Goal: Task Accomplishment & Management: Use online tool/utility

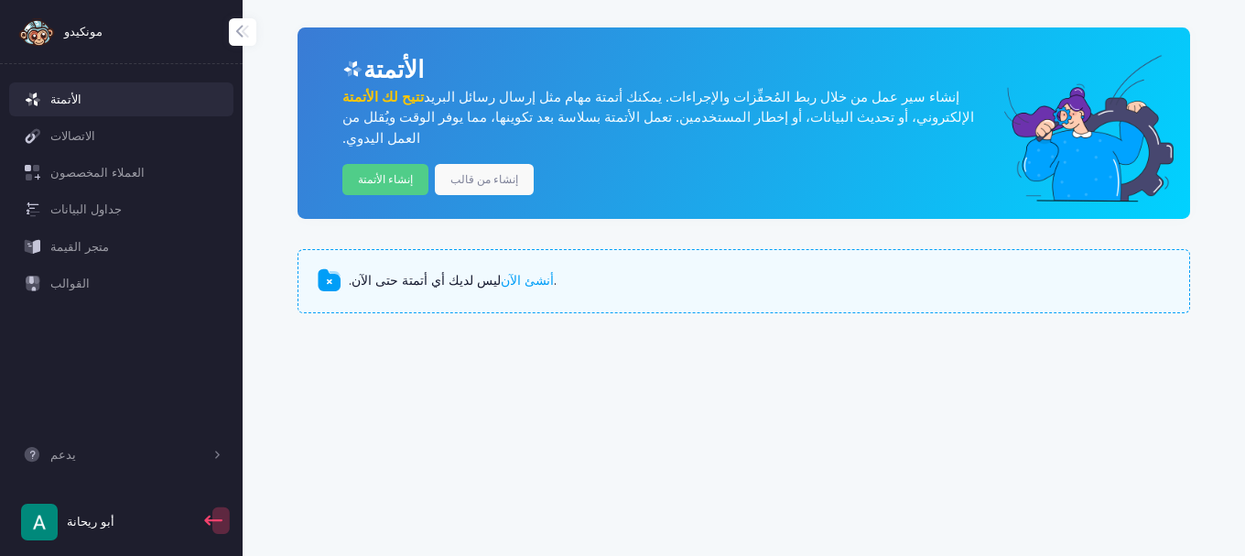
click at [167, 340] on div "الأتمتة الاتصالات العملاء المخصصون جداول البيانات متجر القيمة القوالب يدعم المس…" at bounding box center [121, 317] width 243 height 477
click at [471, 172] on font "إنشاء من قالب" at bounding box center [484, 179] width 68 height 14
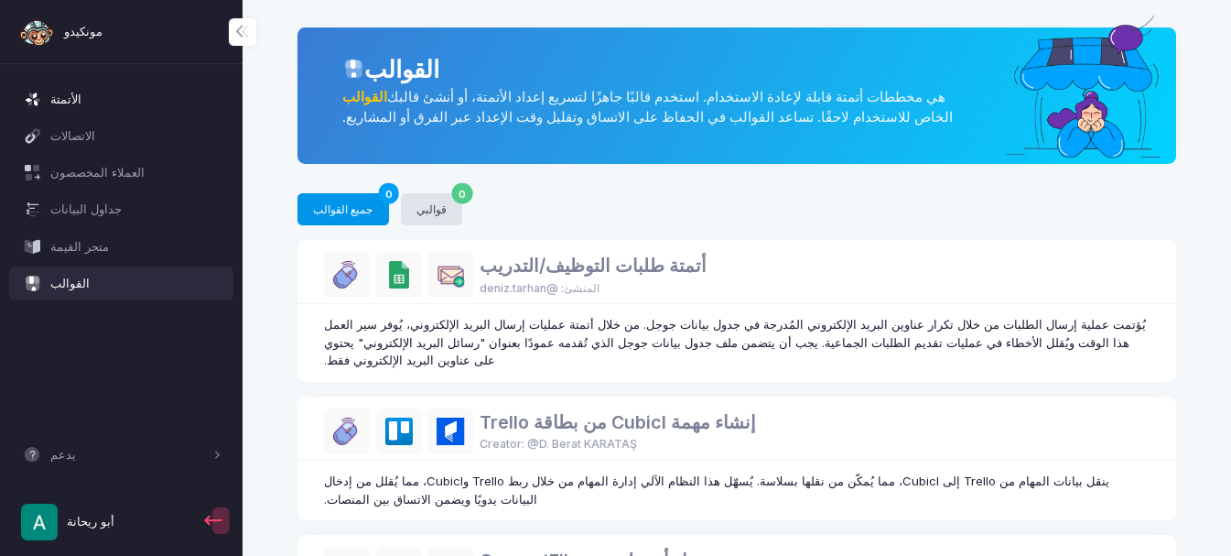
click at [62, 91] on font "الأتمتة" at bounding box center [65, 100] width 31 height 18
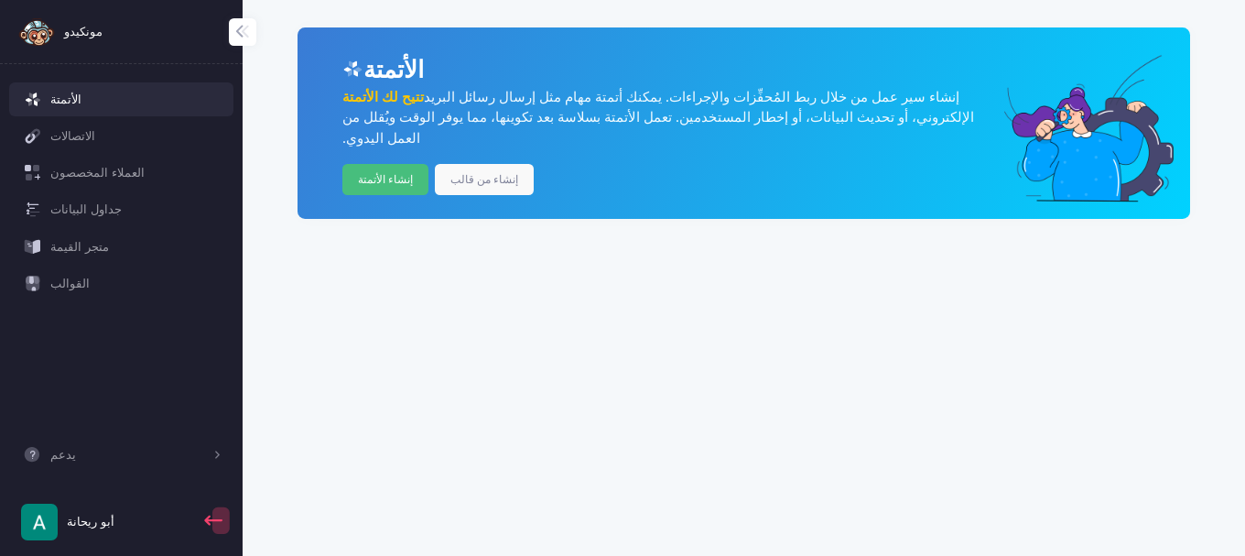
click at [389, 172] on font "إنشاء الأتمتة" at bounding box center [385, 179] width 55 height 14
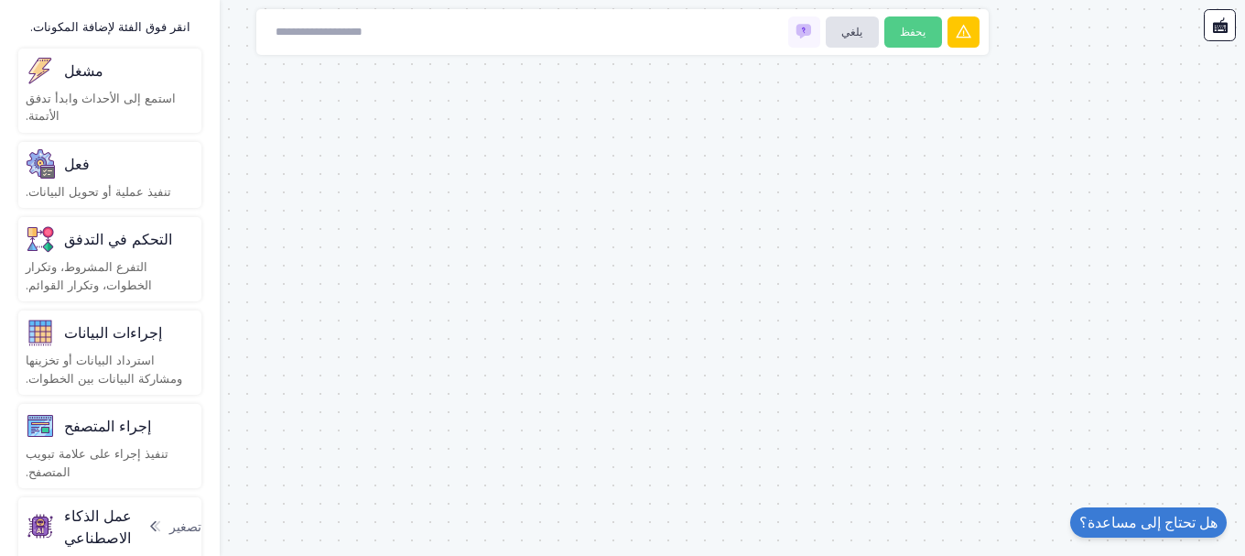
click at [92, 79] on div "مشغل" at bounding box center [110, 70] width 168 height 29
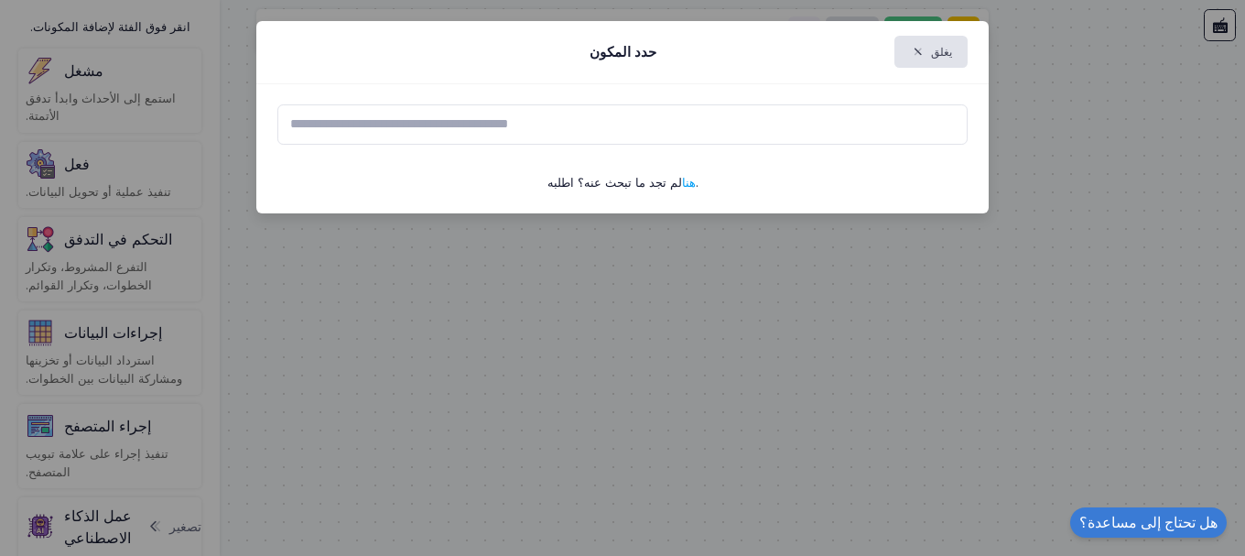
click at [417, 125] on input "text" at bounding box center [622, 124] width 691 height 40
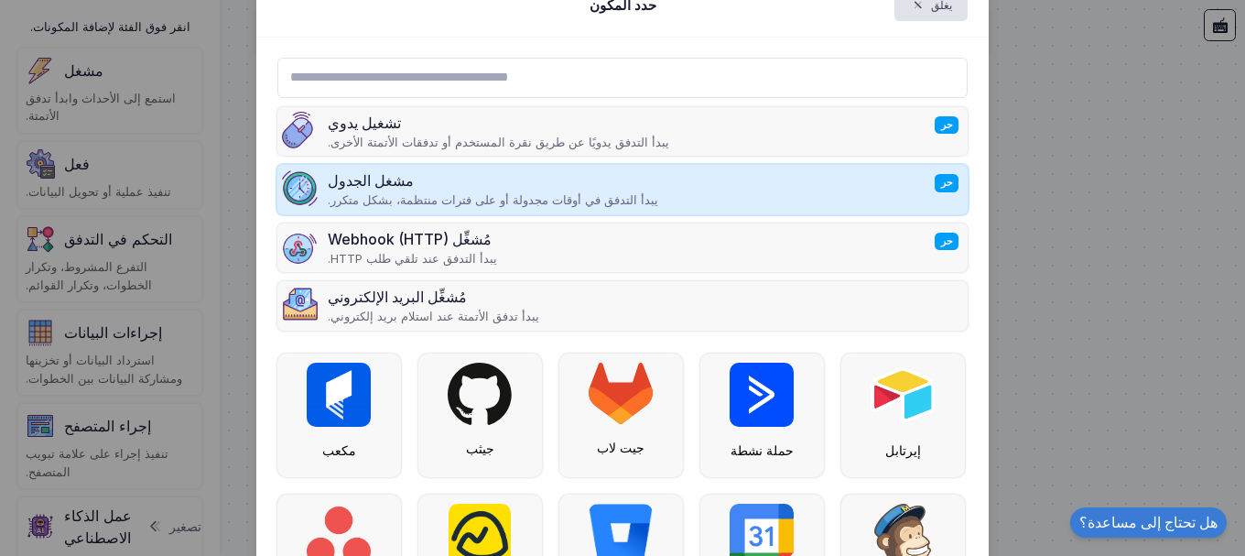
scroll to position [92, 0]
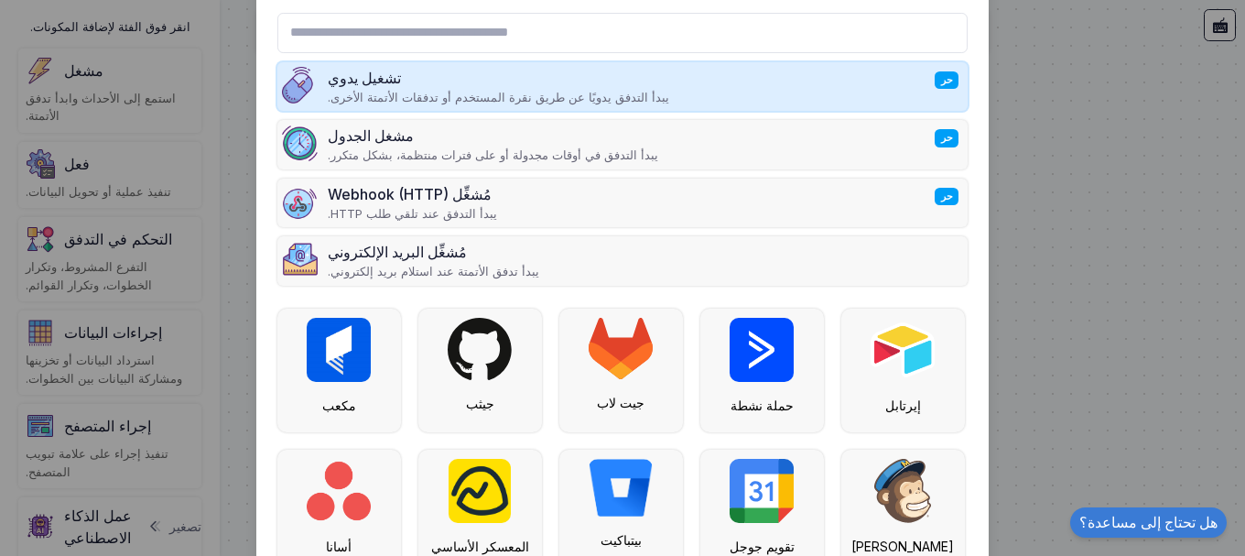
click at [384, 83] on div "تشغيل يدوي حر" at bounding box center [498, 78] width 341 height 22
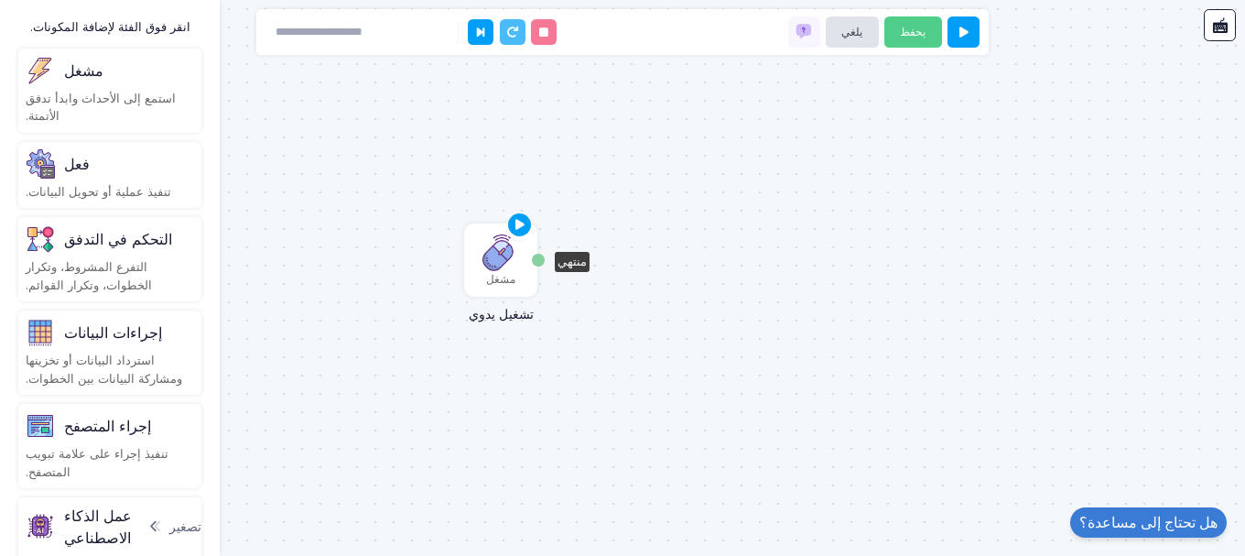
click at [501, 260] on img at bounding box center [500, 252] width 37 height 37
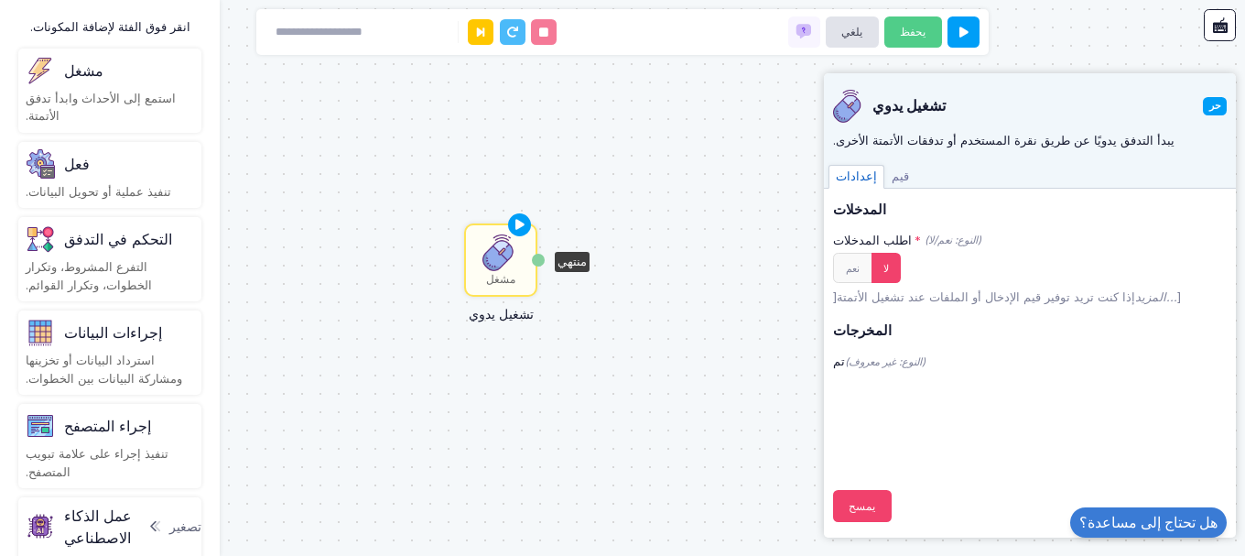
scroll to position [3, 0]
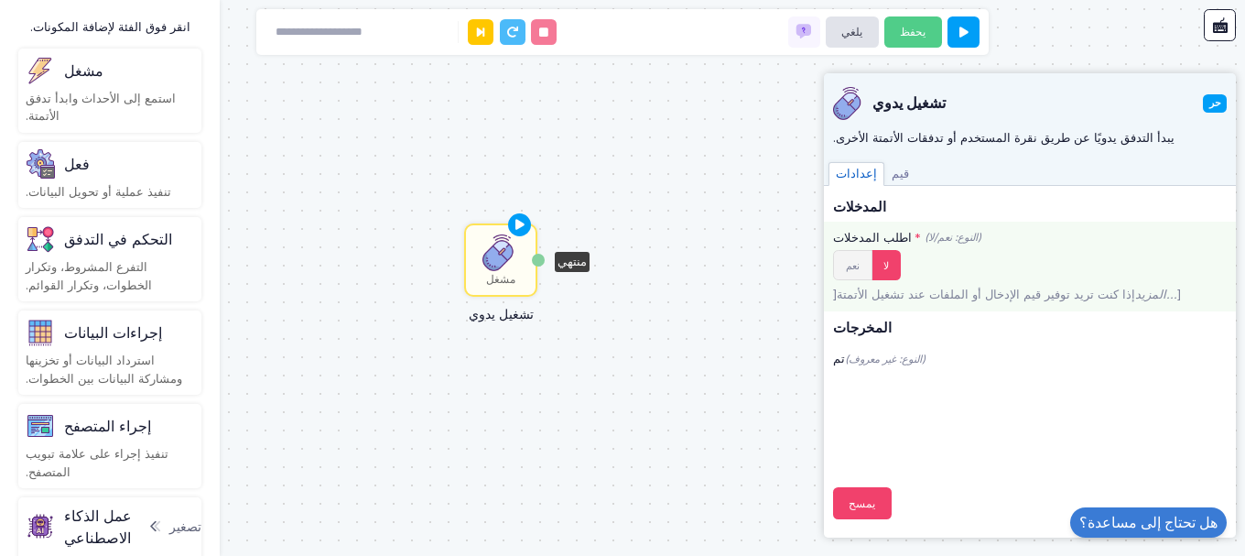
click at [857, 266] on button "نعم" at bounding box center [852, 265] width 39 height 30
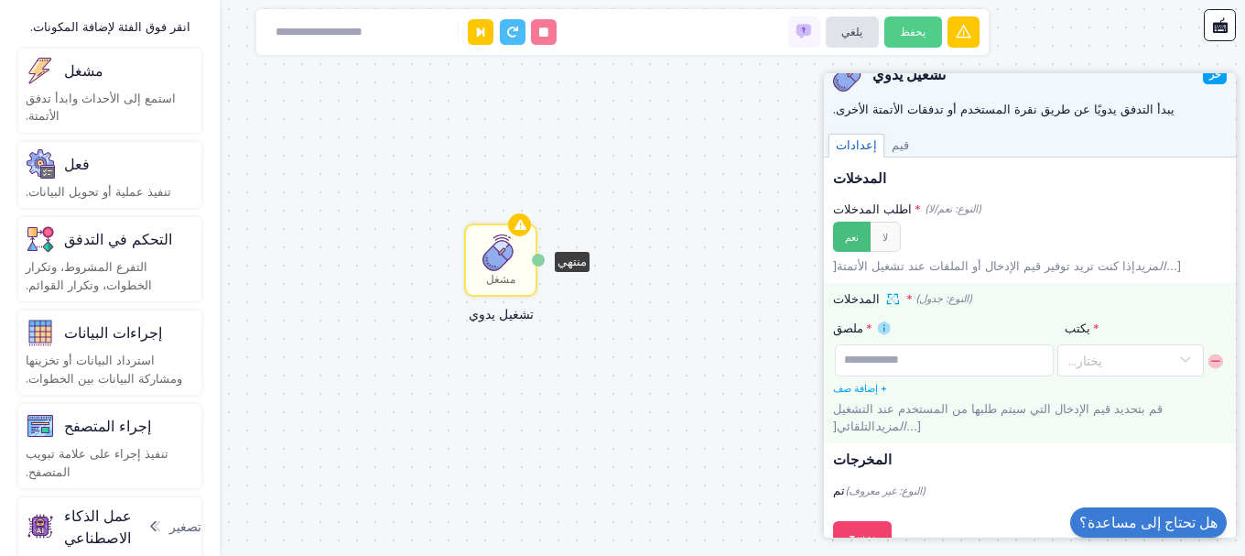
scroll to position [47, 0]
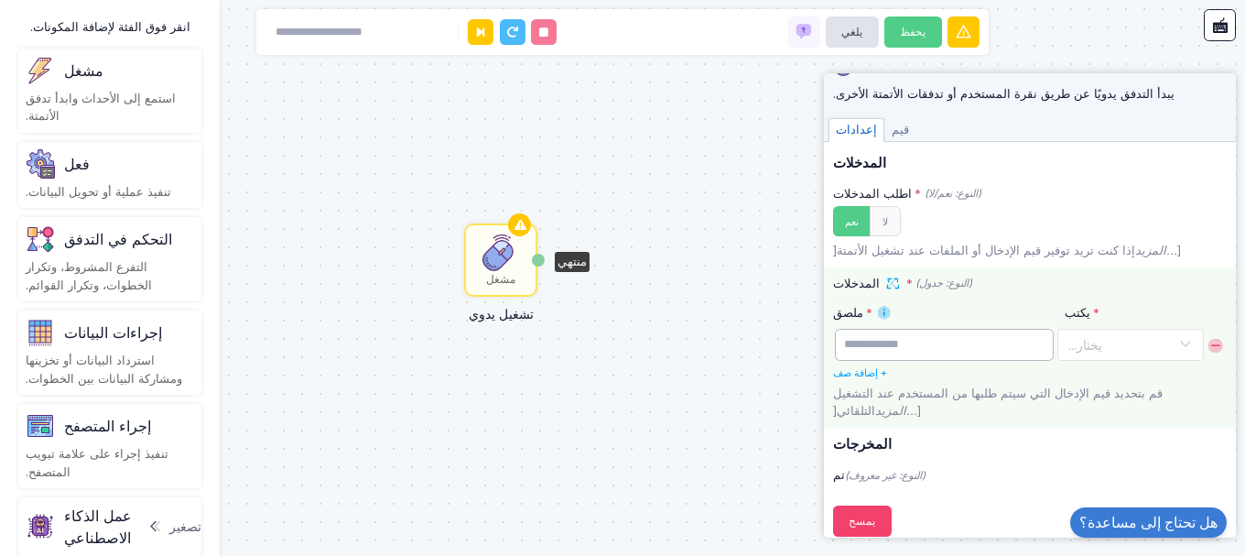
click at [880, 345] on input "text" at bounding box center [945, 345] width 220 height 32
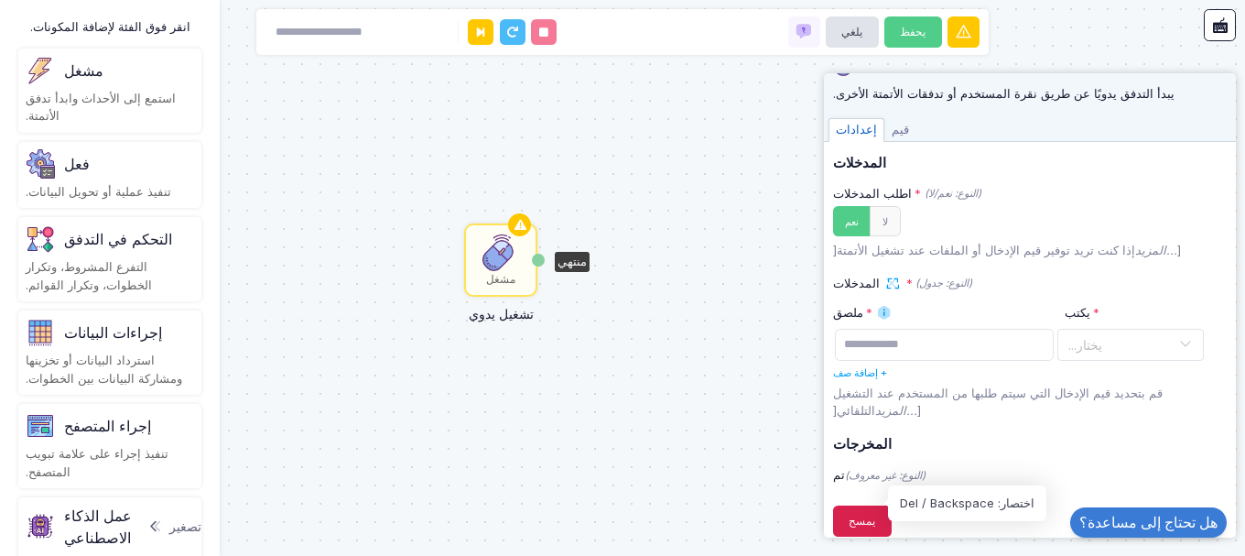
click at [858, 514] on font "يمسح" at bounding box center [862, 521] width 27 height 14
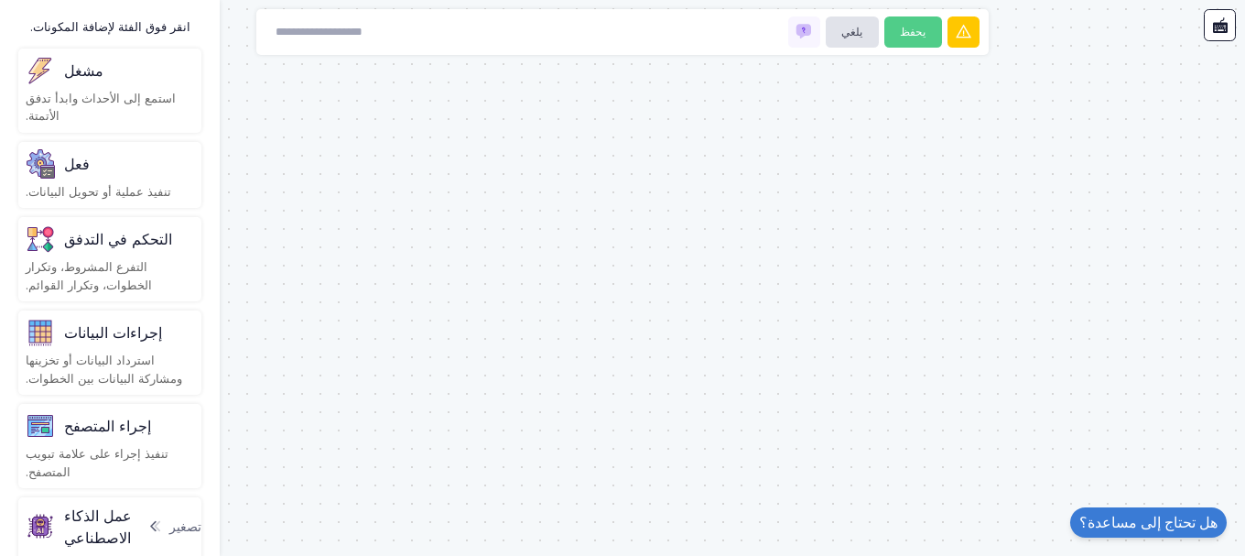
click at [547, 211] on div at bounding box center [622, 278] width 1245 height 556
click at [103, 92] on font "استمع إلى الأحداث وابدأ تدفق الأتمتة." at bounding box center [101, 107] width 150 height 33
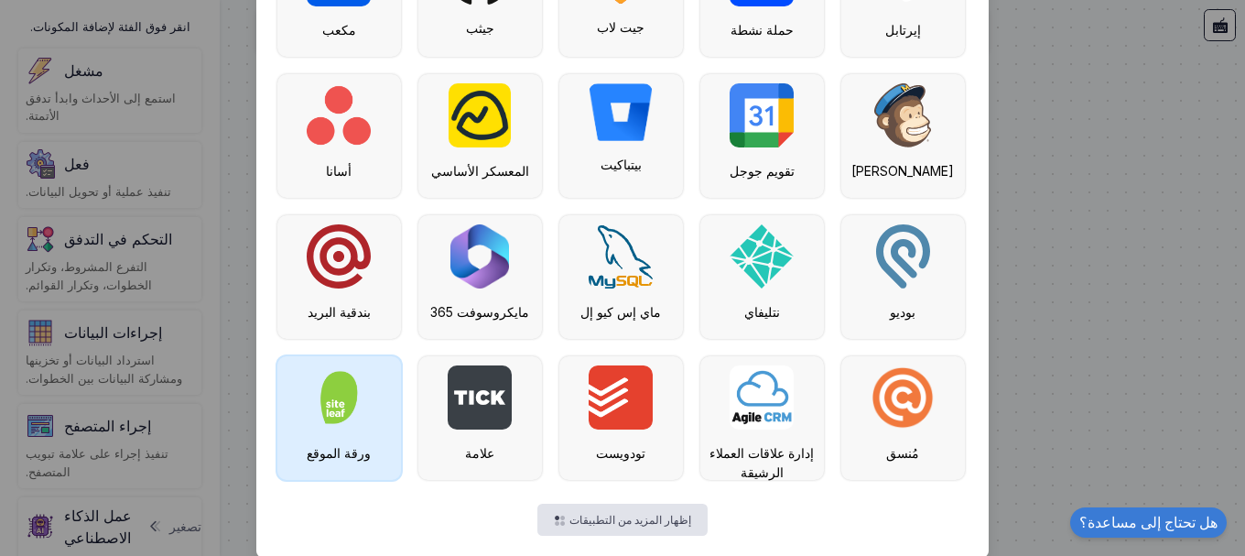
scroll to position [489, 0]
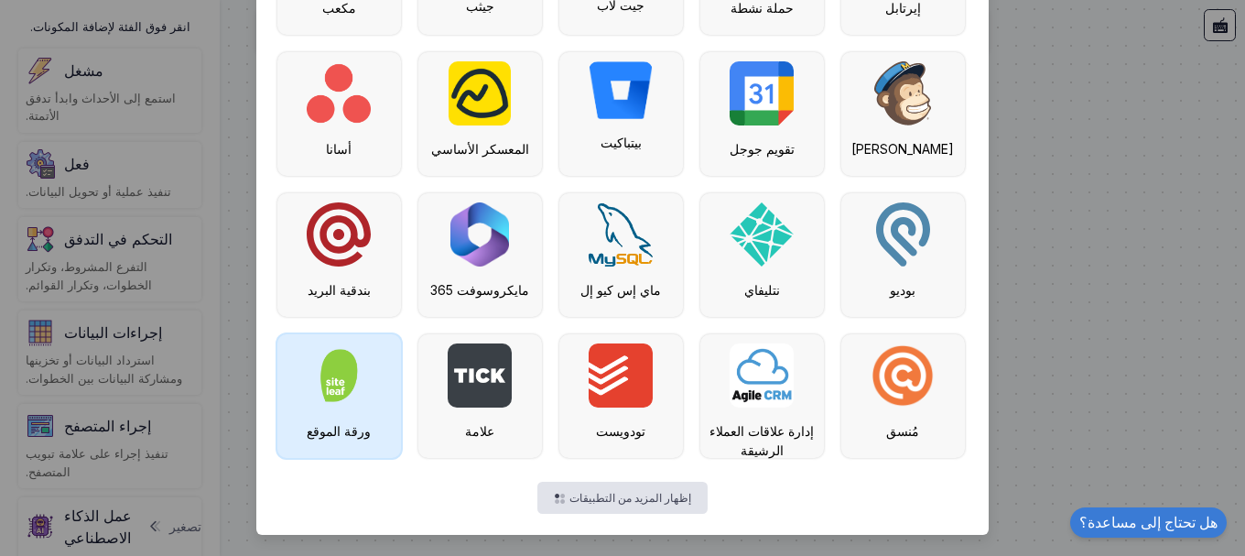
click at [338, 395] on img at bounding box center [339, 375] width 64 height 64
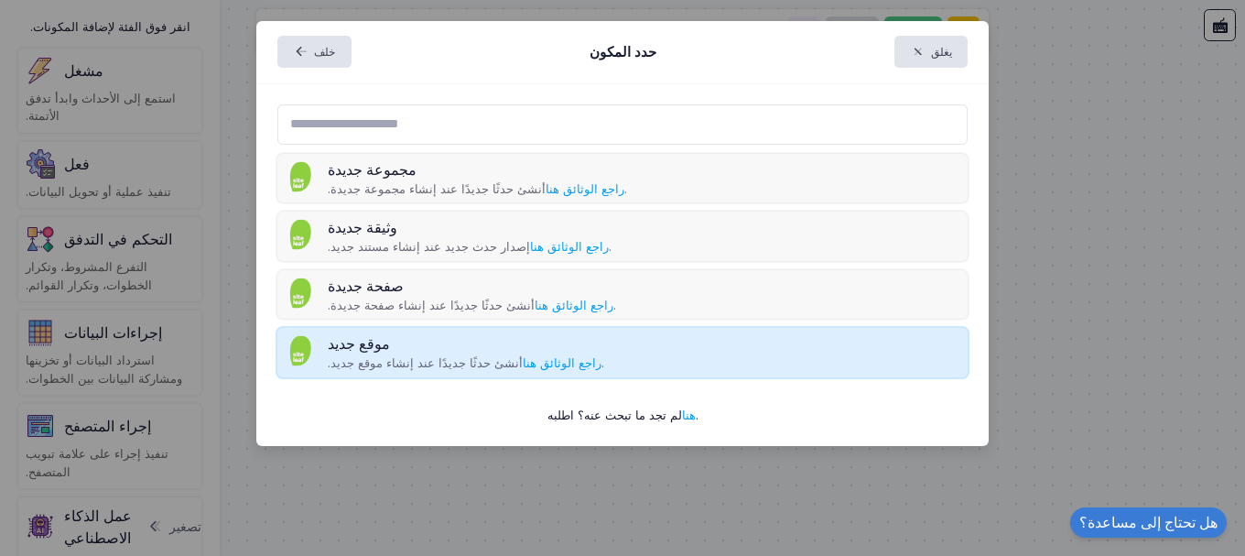
click at [359, 354] on p "أنشئ حدثًا جديدًا عند إنشاء موقع جديد. راجع الوثائق هنا ." at bounding box center [466, 363] width 276 height 18
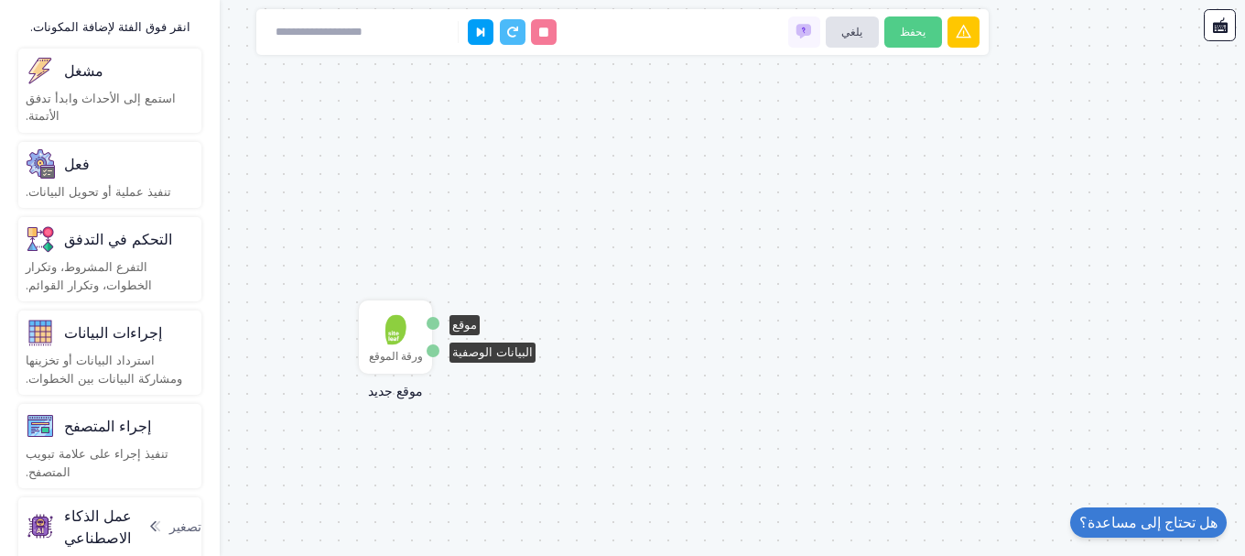
click at [395, 336] on img at bounding box center [395, 329] width 37 height 37
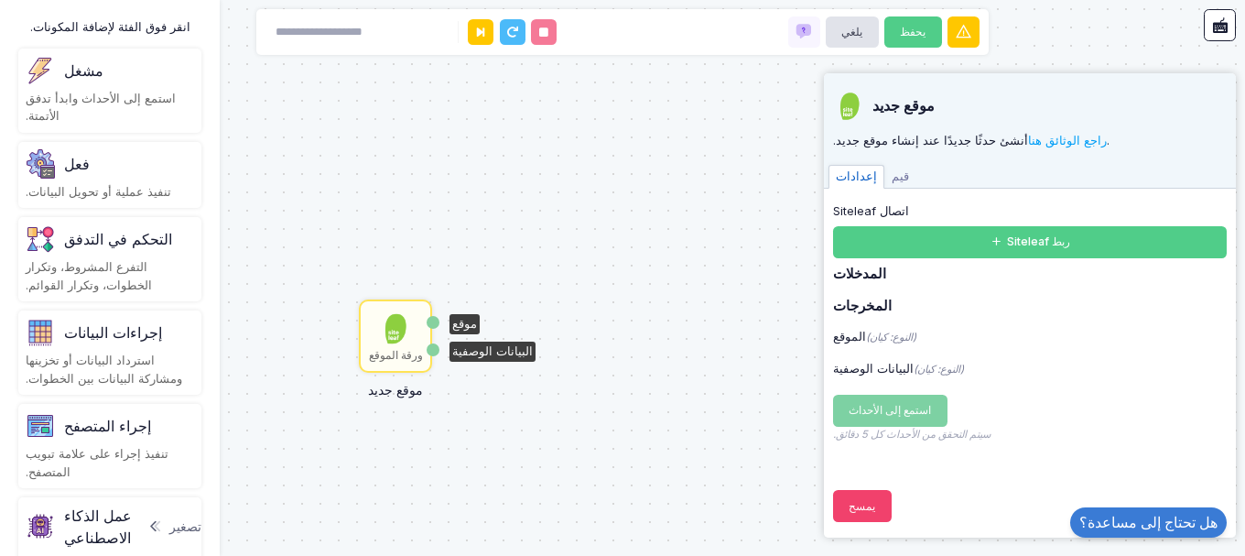
scroll to position [3, 0]
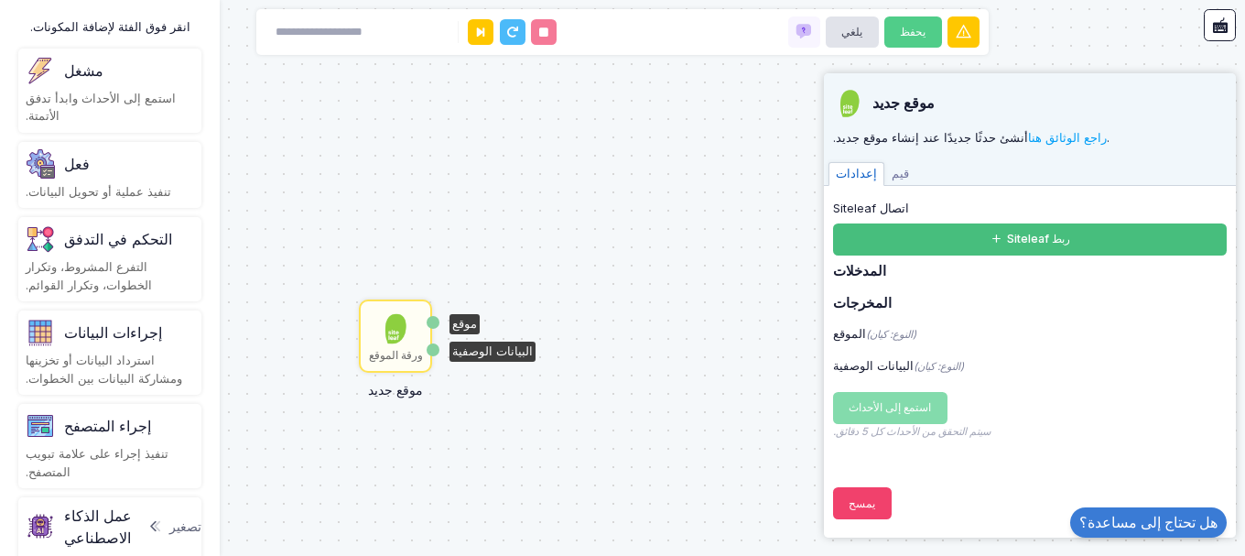
click at [965, 244] on button "ربط Siteleaf" at bounding box center [1030, 239] width 394 height 32
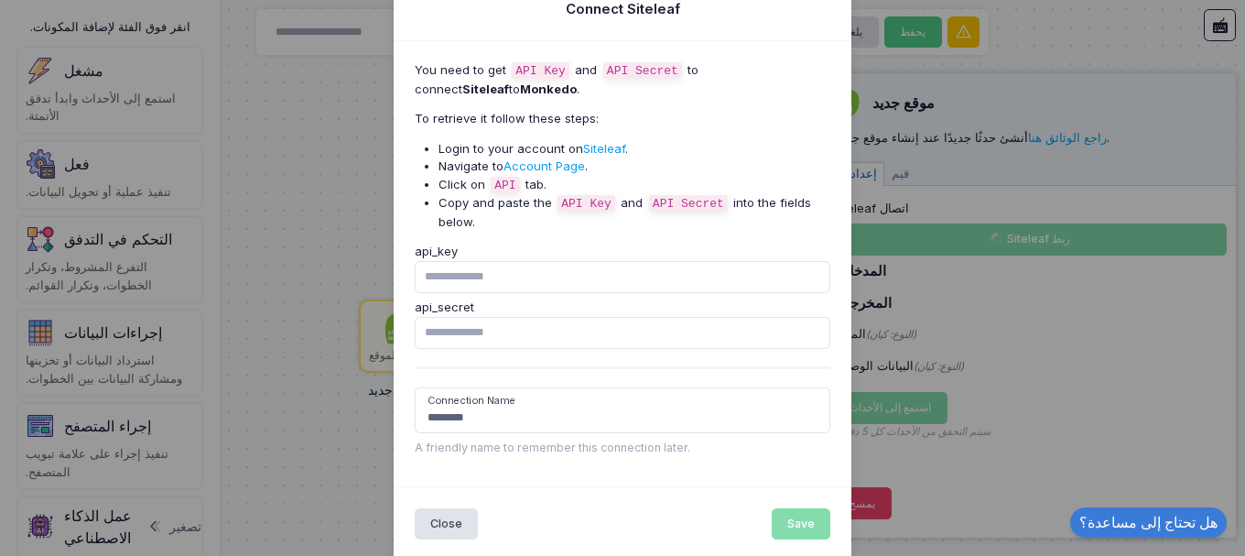
scroll to position [66, 0]
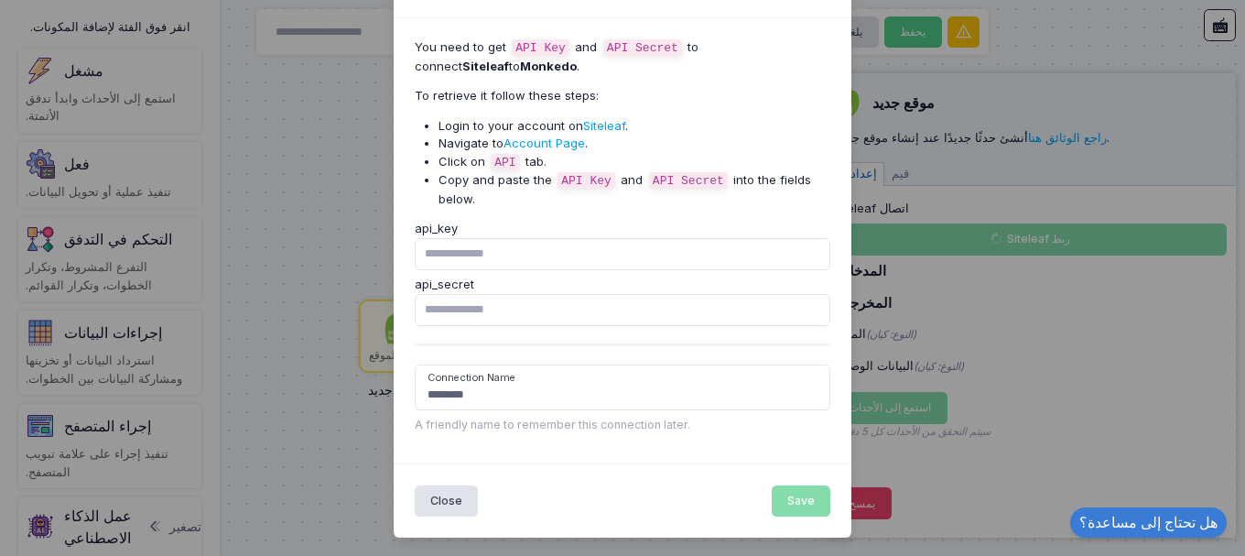
click at [1003, 282] on ngb-modal-window "Connect Siteleaf You need to get API Key and API Secret to connect Siteleaf to …" at bounding box center [622, 278] width 1245 height 556
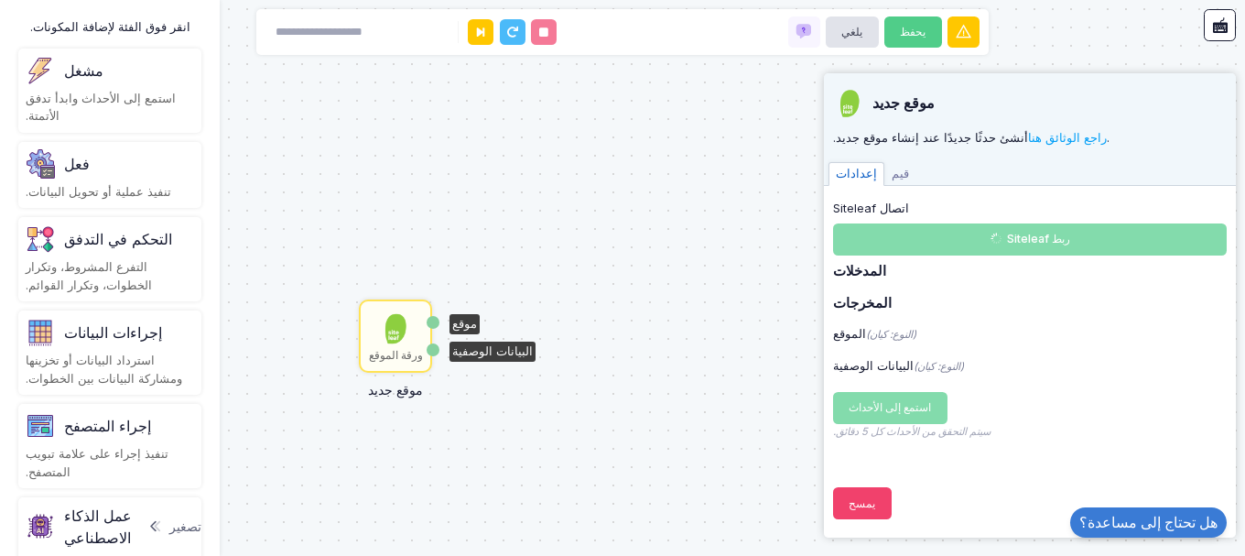
scroll to position [0, 0]
click at [406, 350] on font "ورقة الموقع" at bounding box center [396, 355] width 54 height 14
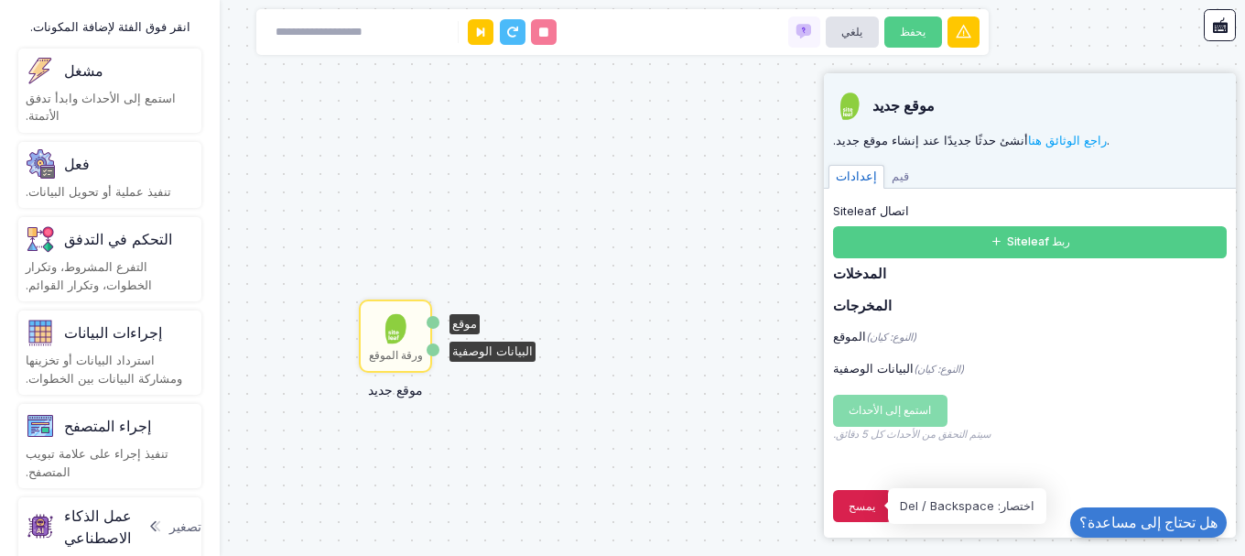
click at [861, 500] on font "يمسح" at bounding box center [862, 506] width 27 height 14
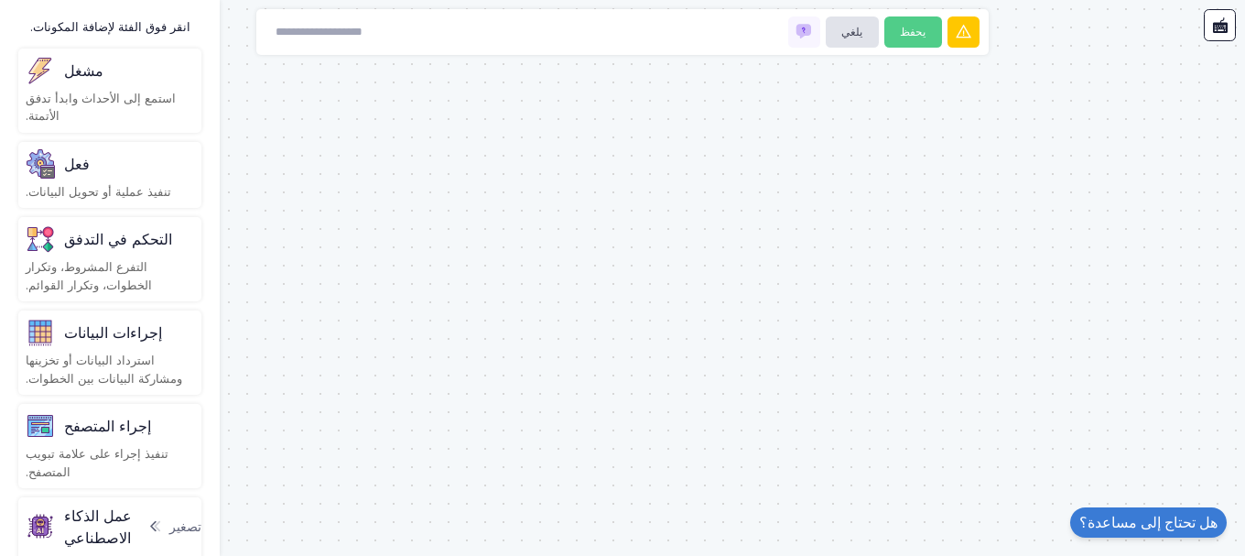
click at [108, 61] on div "مشغل" at bounding box center [110, 70] width 168 height 29
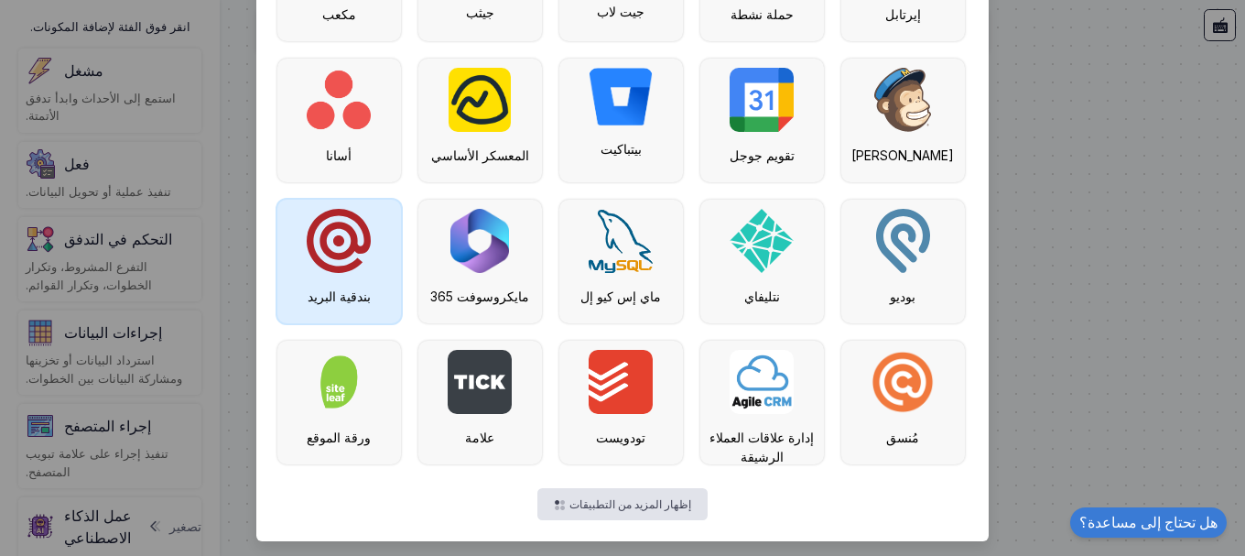
scroll to position [489, 0]
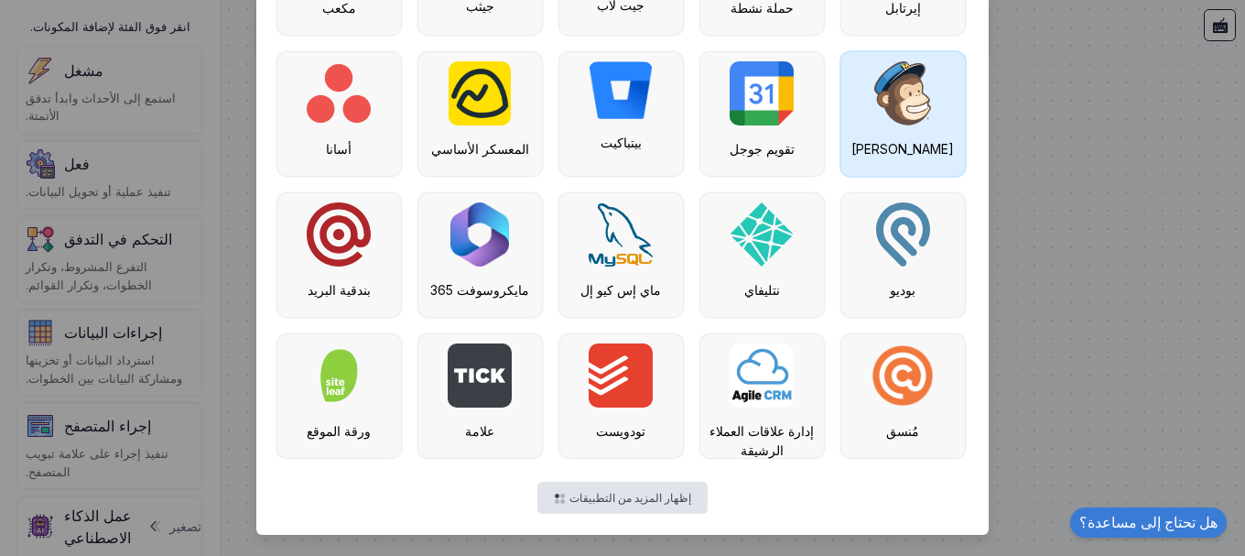
click at [883, 117] on img at bounding box center [902, 93] width 57 height 64
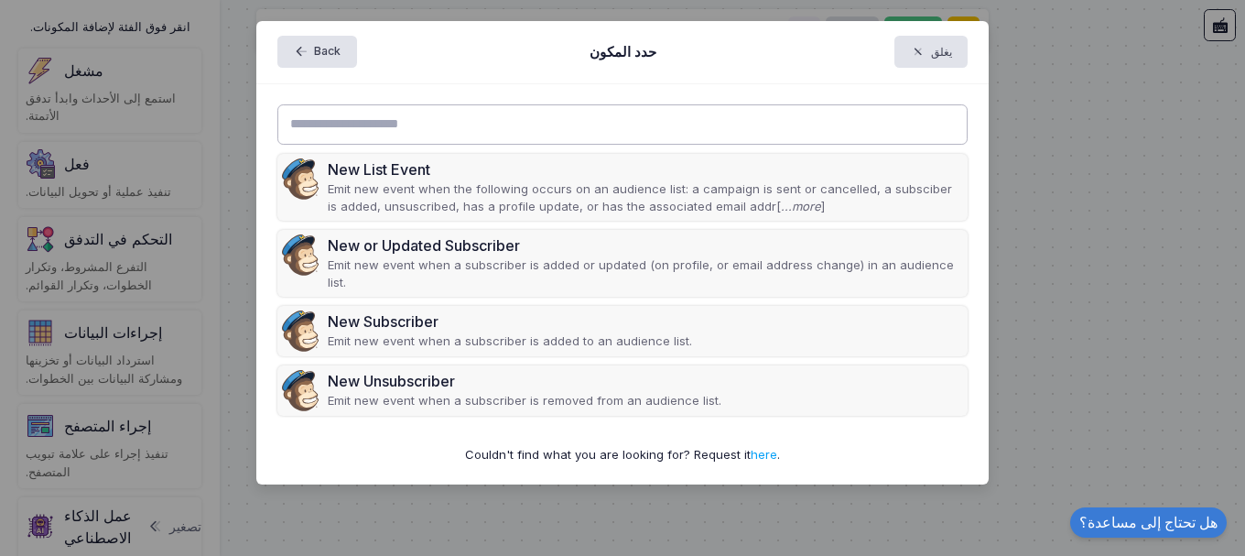
scroll to position [0, 0]
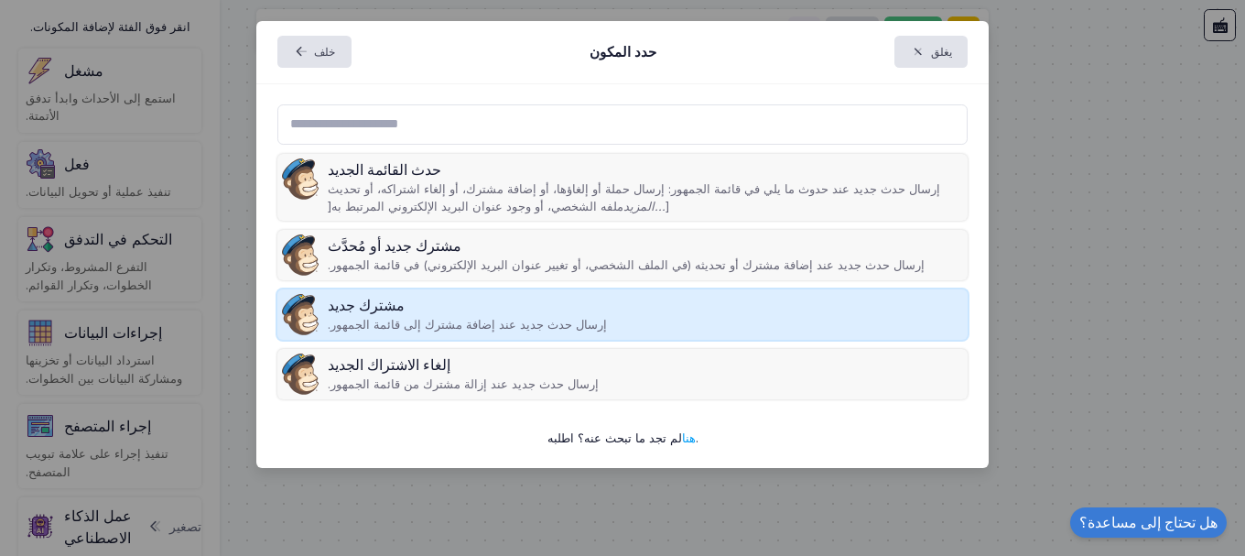
click at [404, 303] on div "مشترك جديد" at bounding box center [467, 305] width 279 height 22
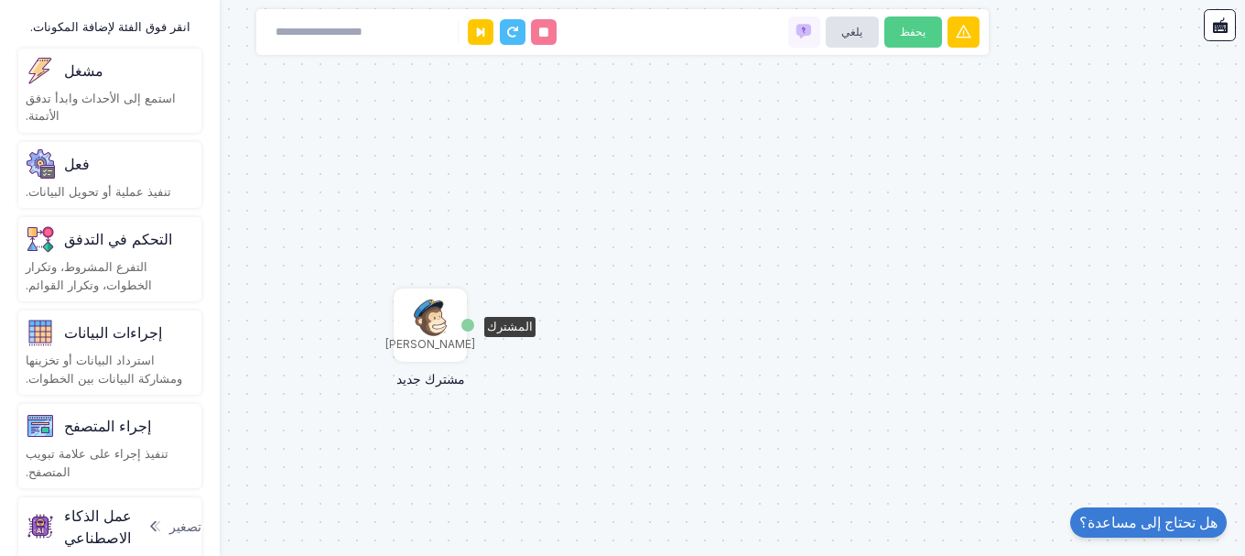
click at [430, 325] on img at bounding box center [430, 317] width 32 height 37
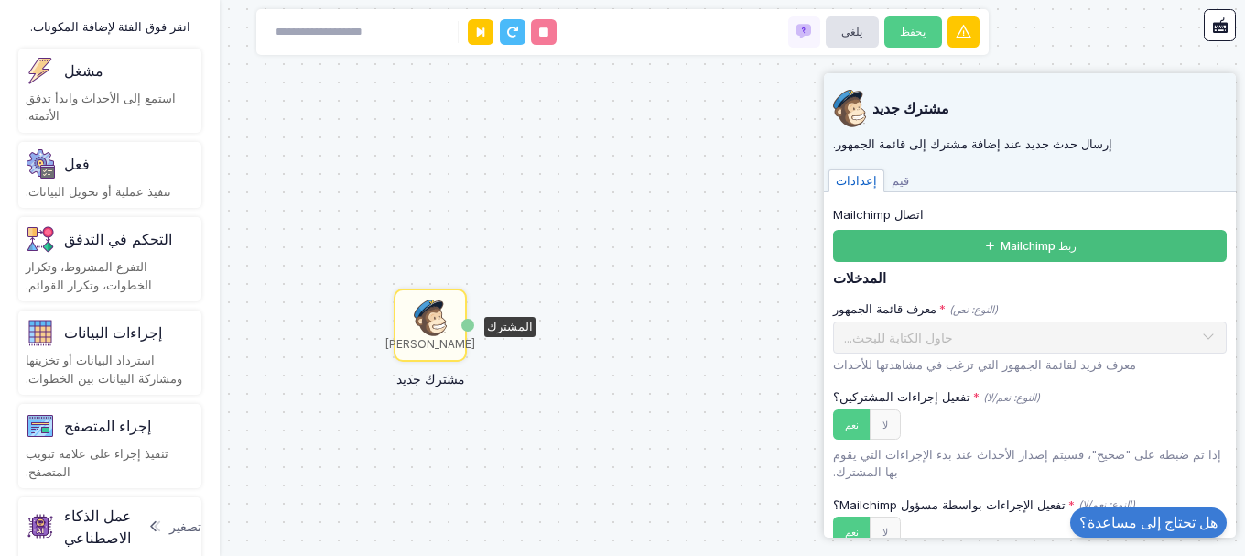
click at [1058, 259] on button "ربط Mailchimp" at bounding box center [1030, 246] width 394 height 32
click at [94, 504] on div "عمل الذكاء الاصطناعي" at bounding box center [110, 526] width 168 height 44
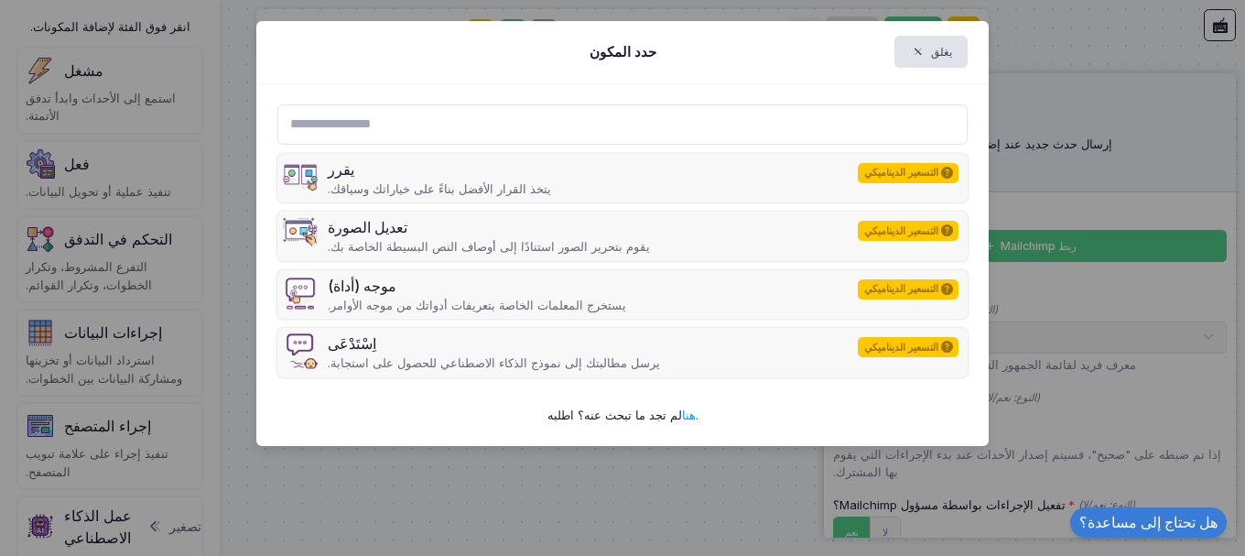
click at [547, 128] on input "text" at bounding box center [622, 124] width 691 height 40
type input "*"
click at [926, 49] on span "button" at bounding box center [926, 52] width 0 height 16
